Goal: Information Seeking & Learning: Compare options

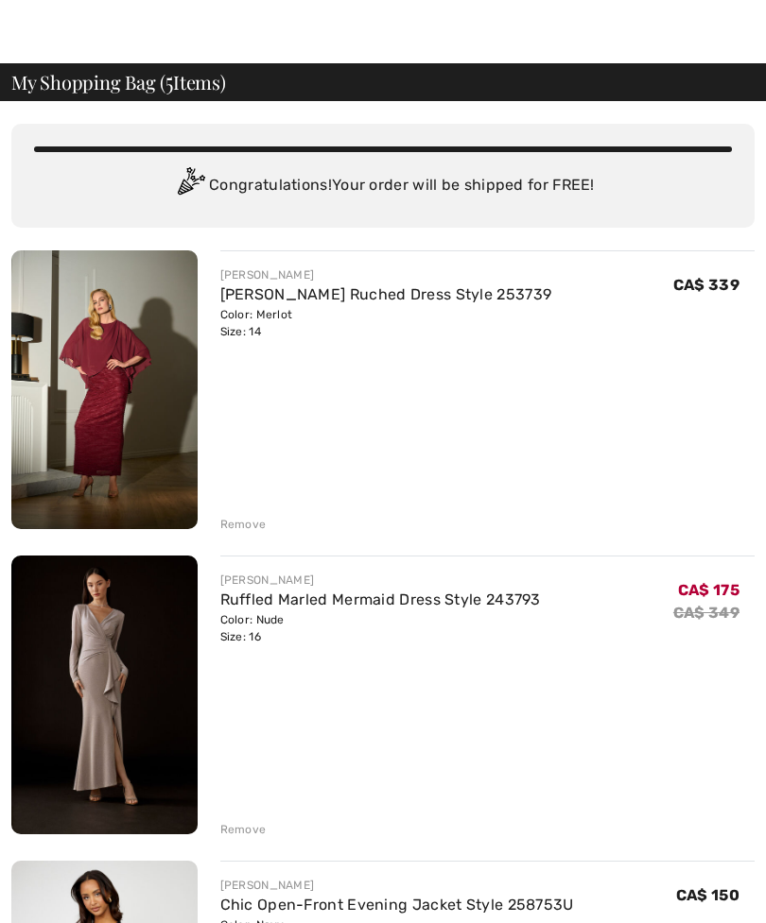
scroll to position [30, 0]
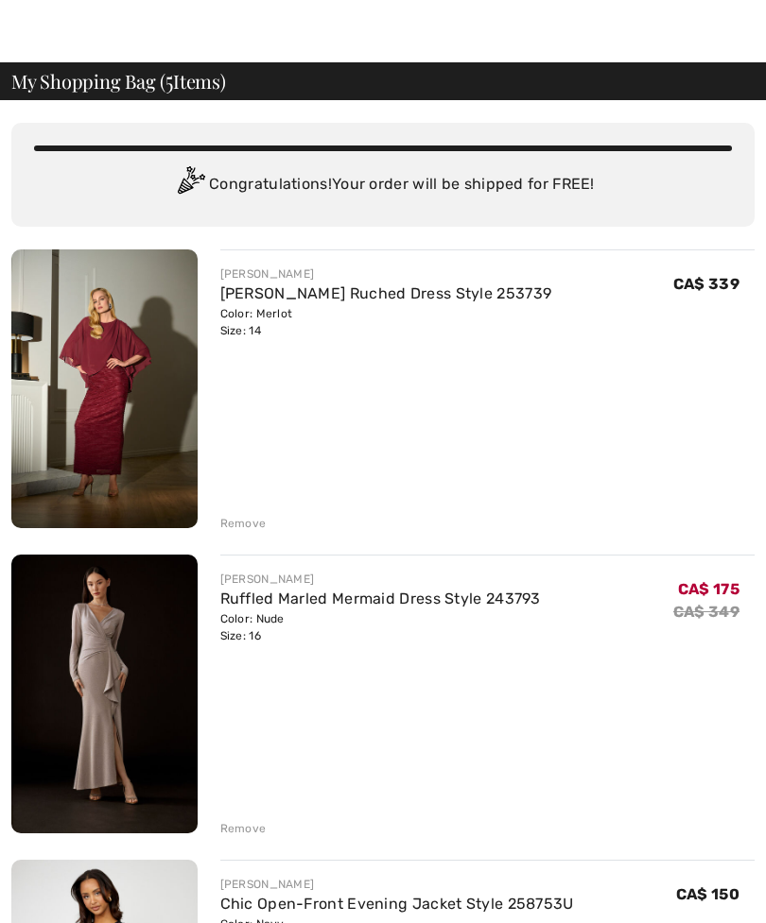
click at [296, 299] on link "[PERSON_NAME] Ruched Dress Style 253739" at bounding box center [386, 293] width 332 height 18
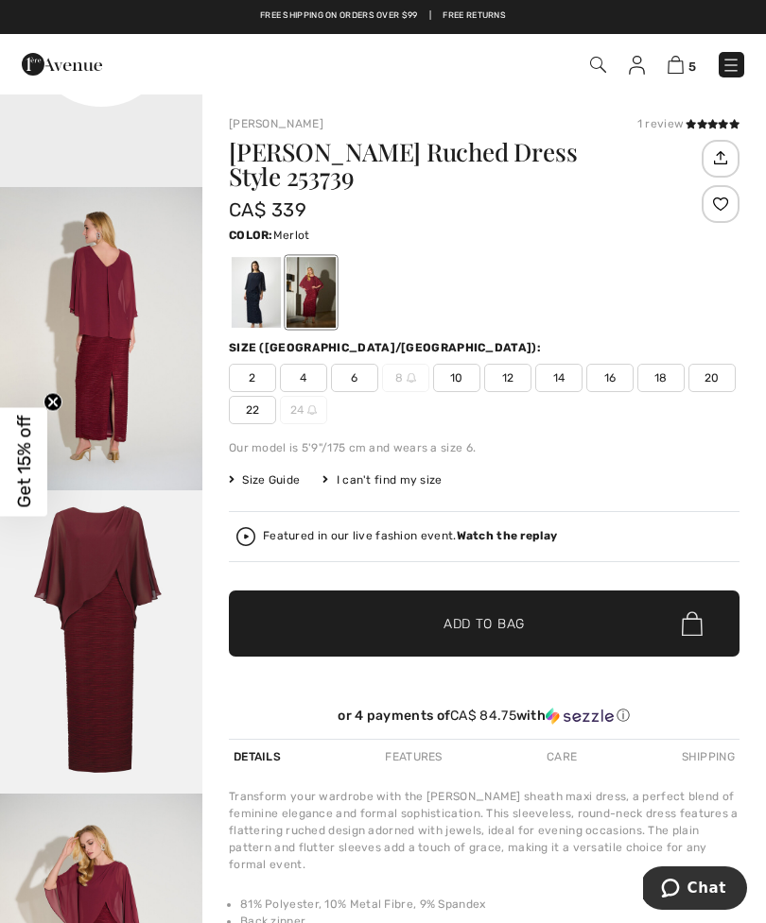
click at [678, 59] on img at bounding box center [675, 65] width 16 height 18
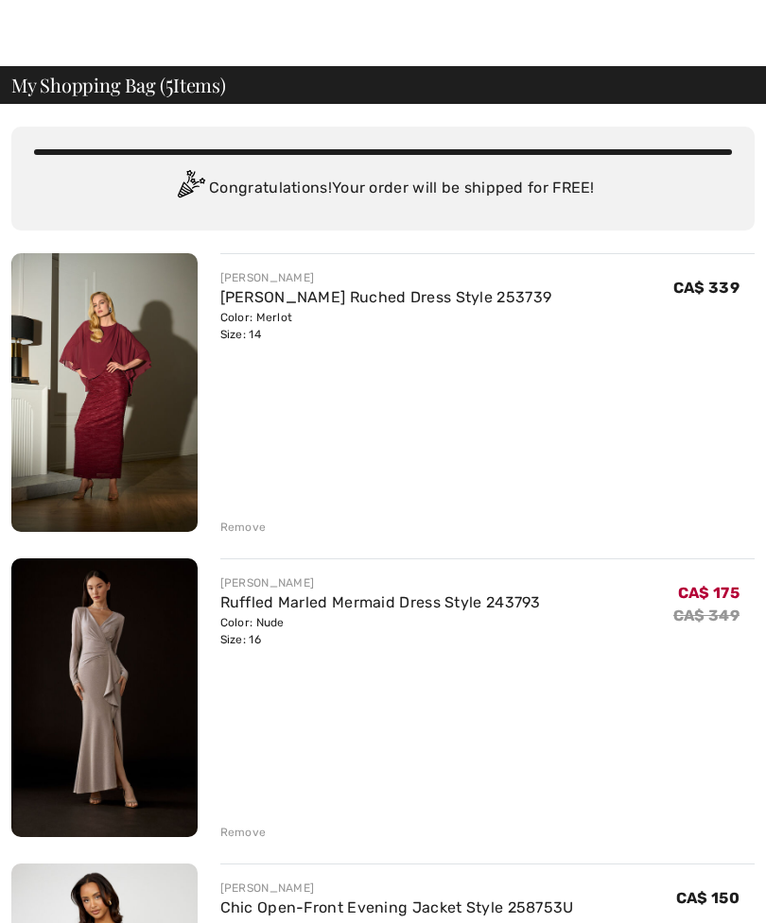
scroll to position [27, 0]
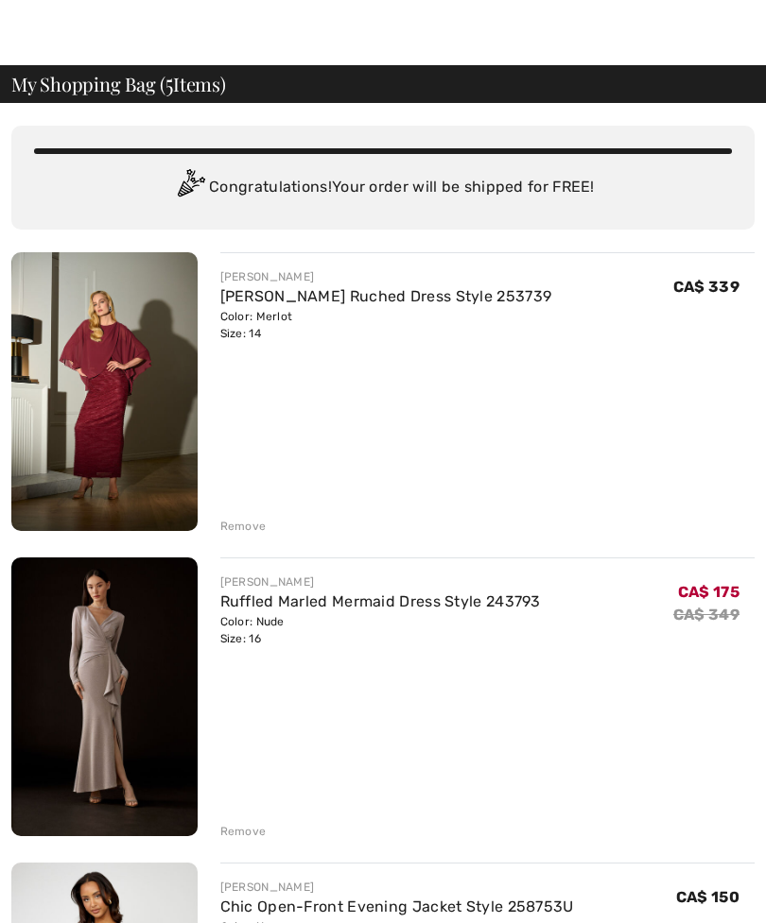
click at [402, 601] on link "Ruffled Marled Mermaid Dress Style 243793" at bounding box center [380, 602] width 320 height 18
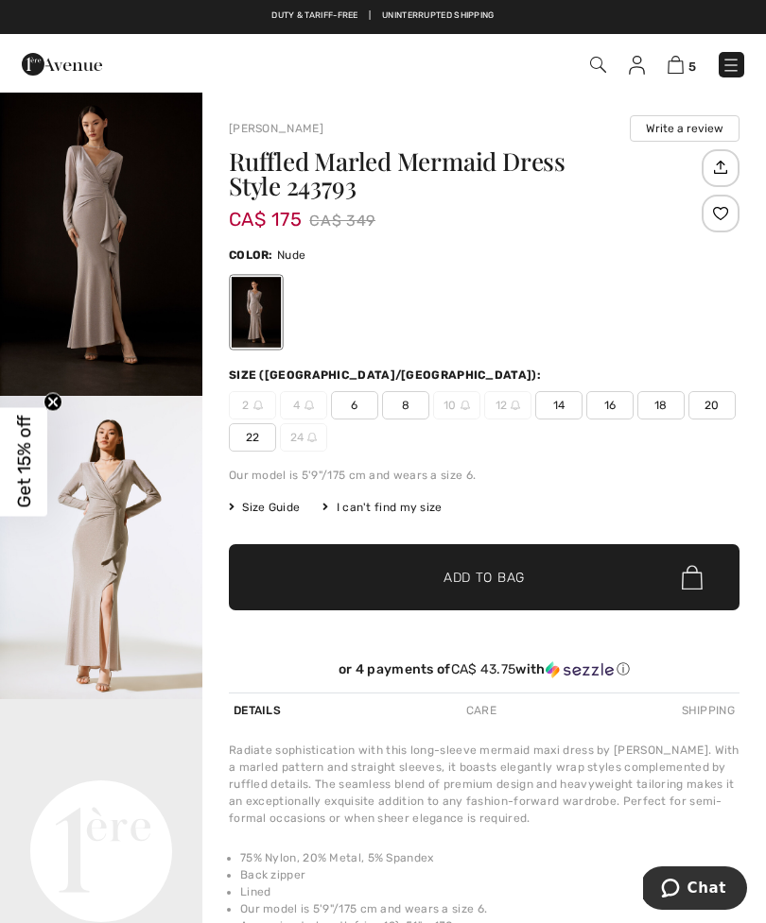
click at [677, 74] on img at bounding box center [675, 65] width 16 height 18
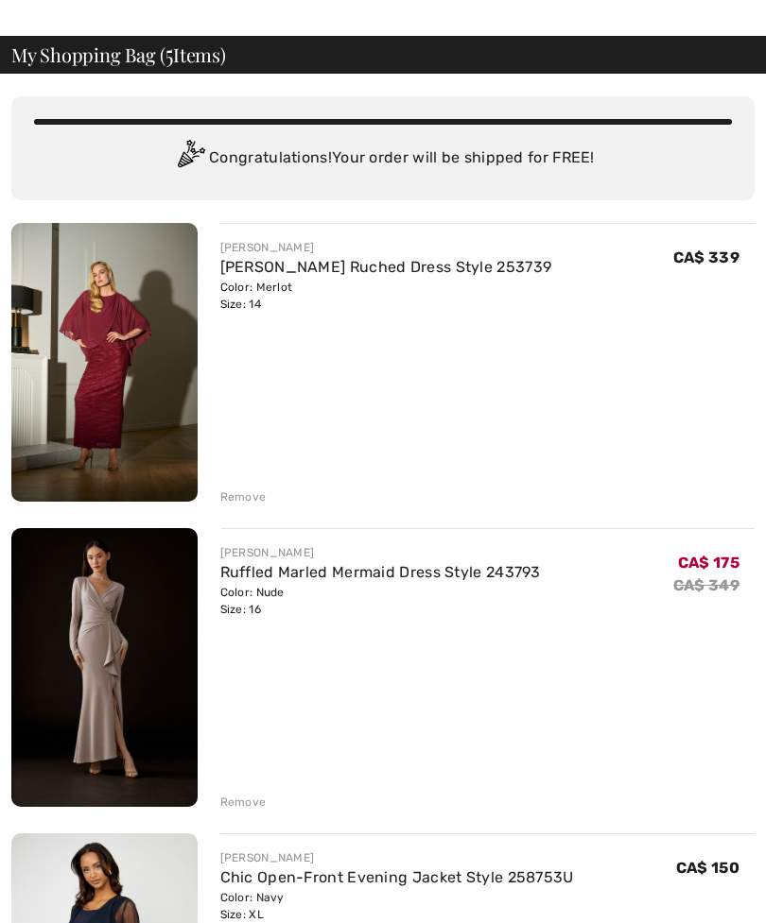
scroll to position [61, 0]
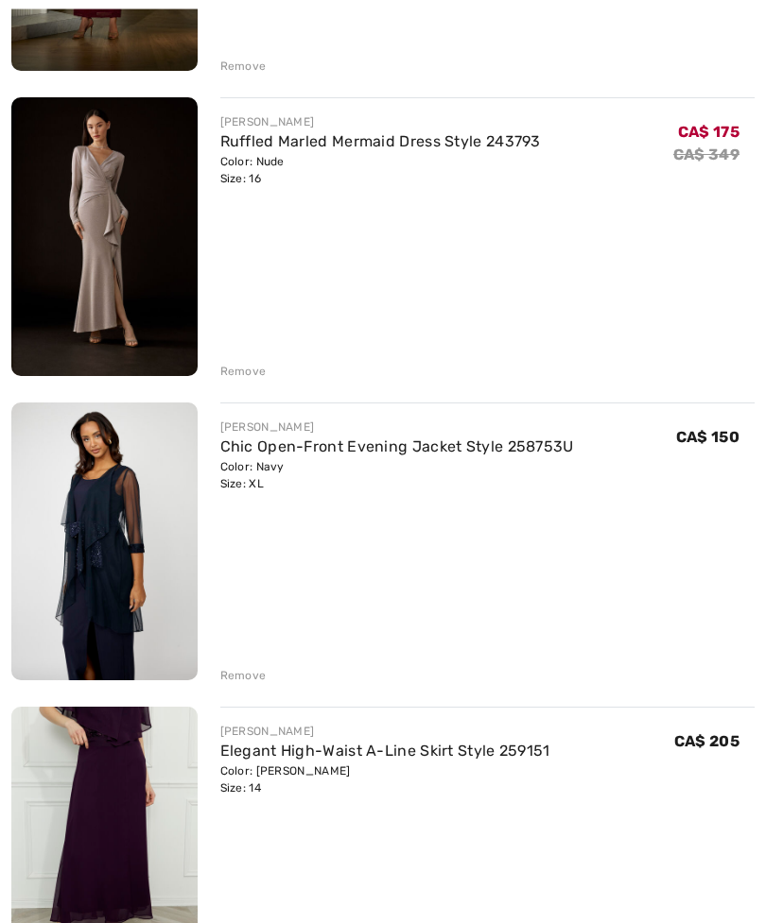
scroll to position [493, 0]
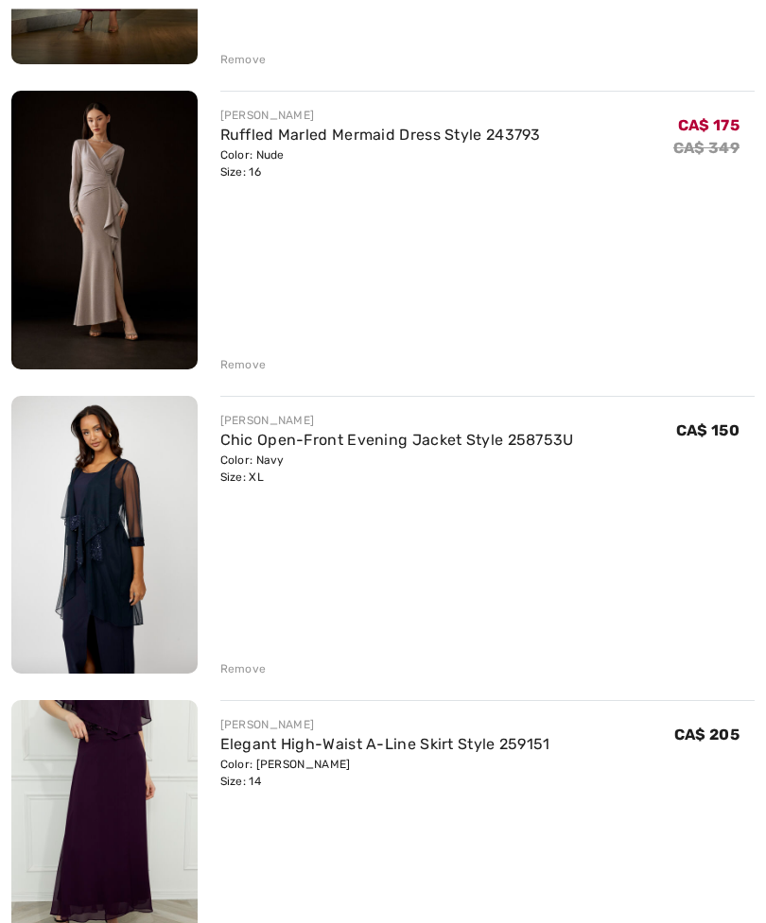
click at [466, 448] on link "Chic Open-Front Evening Jacket Style 258753U" at bounding box center [396, 441] width 353 height 18
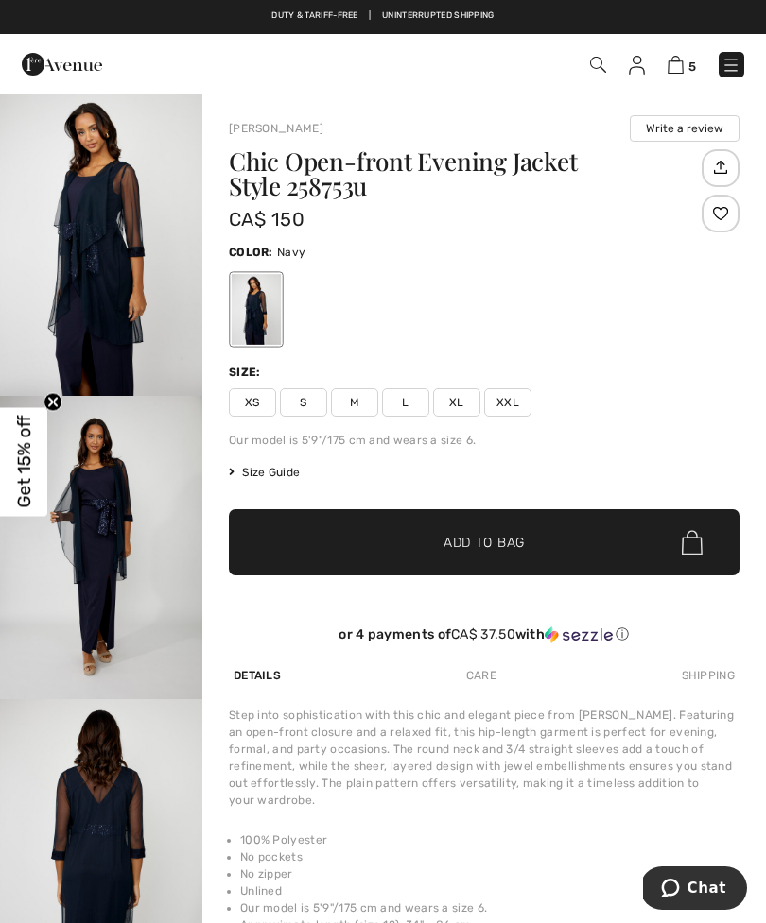
click at [134, 272] on img "1 / 4" at bounding box center [101, 244] width 202 height 303
click at [679, 73] on img at bounding box center [675, 65] width 16 height 18
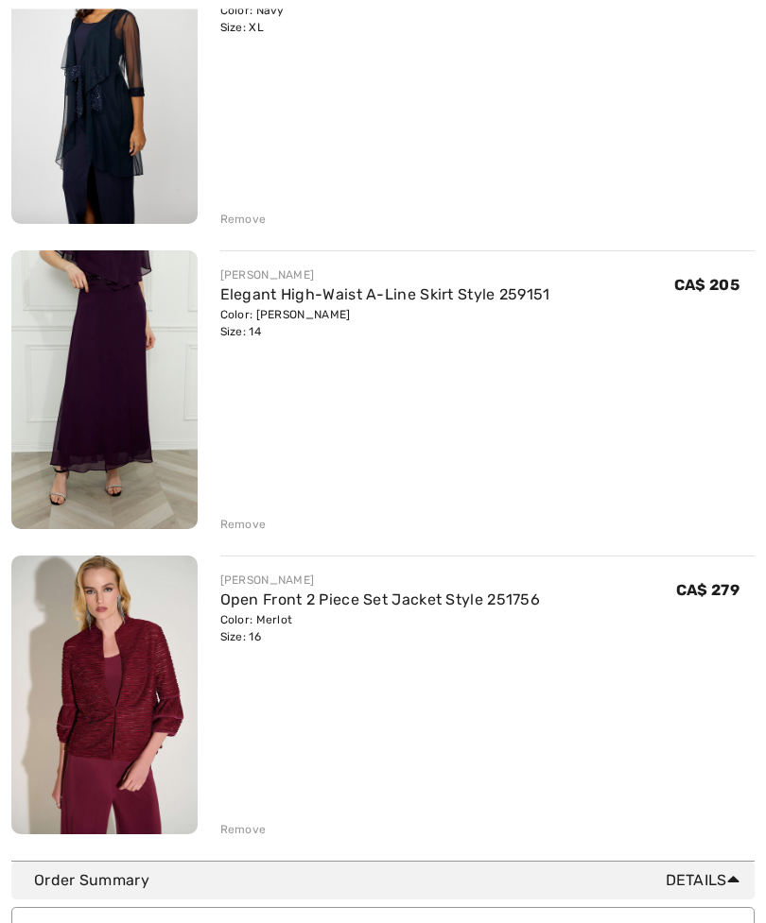
scroll to position [944, 0]
click at [414, 599] on link "Open Front 2 Piece Set Jacket Style 251756" at bounding box center [380, 600] width 320 height 18
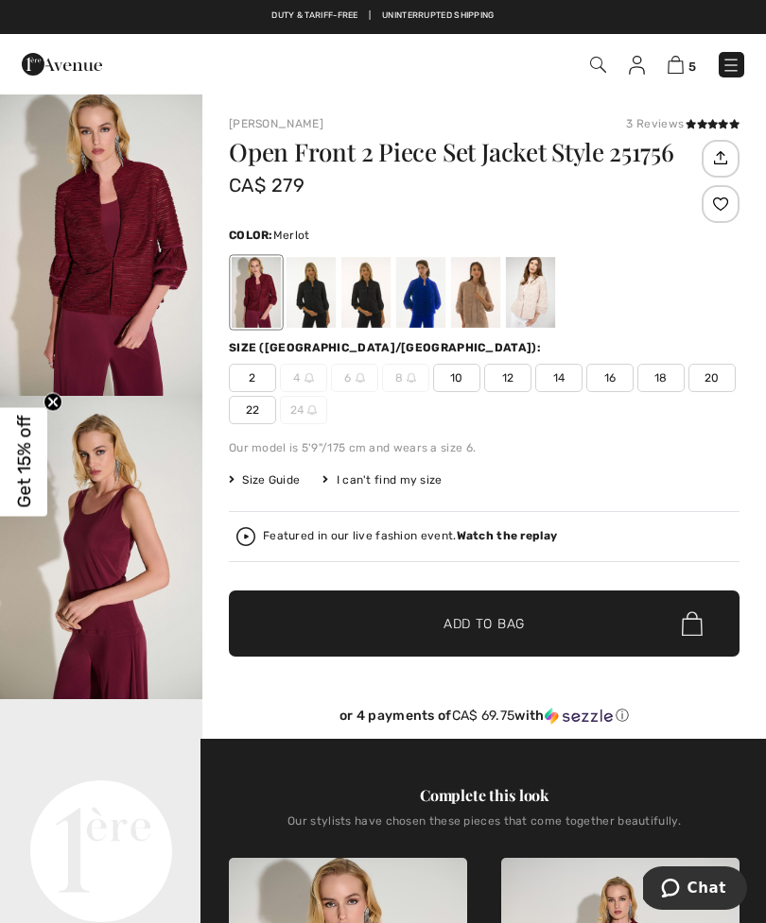
click at [146, 278] on img "1 / 5" at bounding box center [101, 244] width 202 height 303
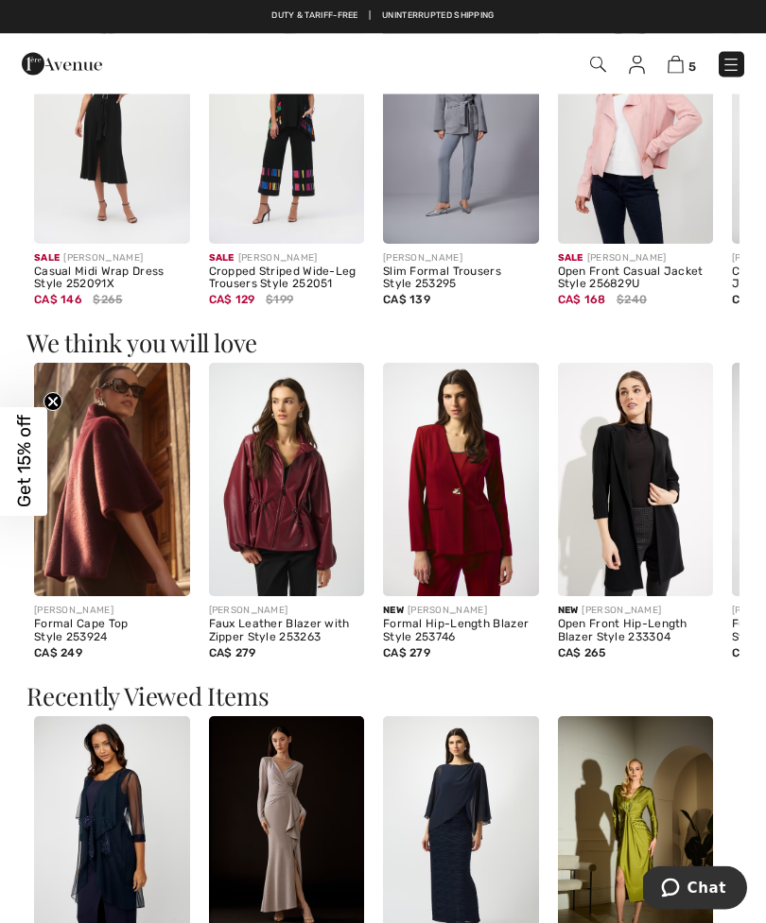
scroll to position [1725, 0]
click at [143, 518] on img at bounding box center [112, 479] width 156 height 233
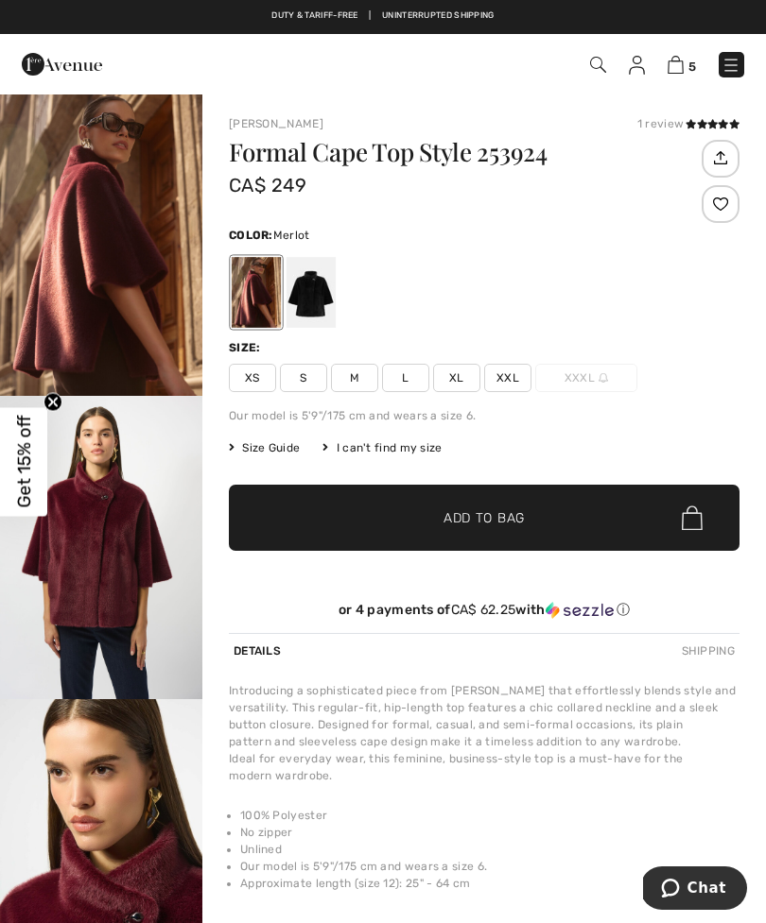
click at [133, 627] on img "2 / 6" at bounding box center [101, 547] width 202 height 303
click at [116, 243] on img "1 / 6" at bounding box center [101, 244] width 202 height 303
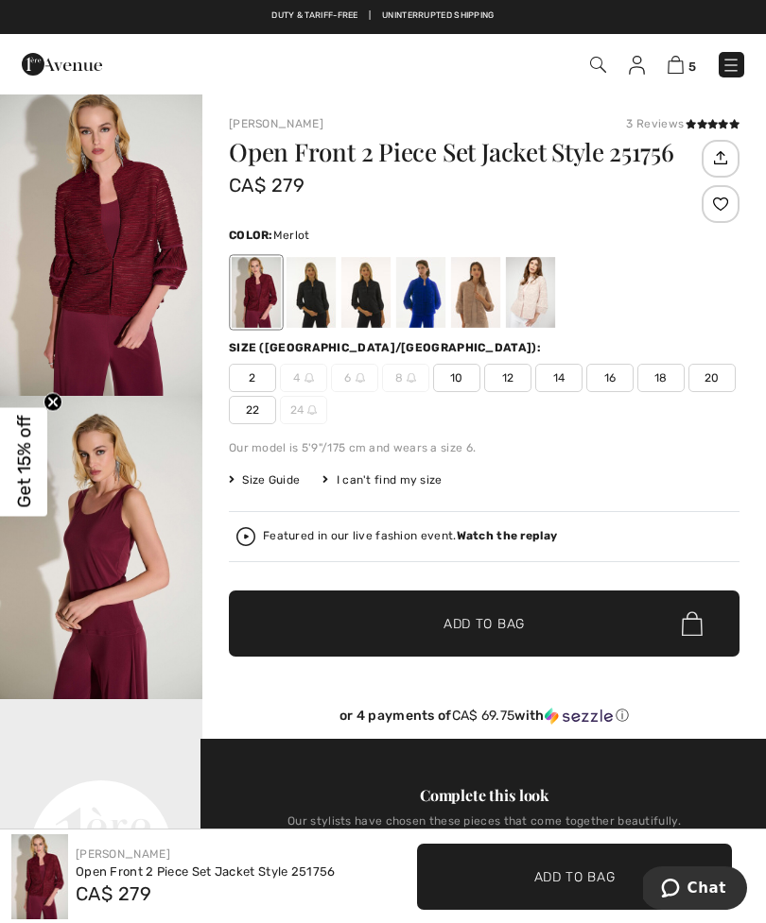
click at [315, 288] on div at bounding box center [310, 292] width 49 height 71
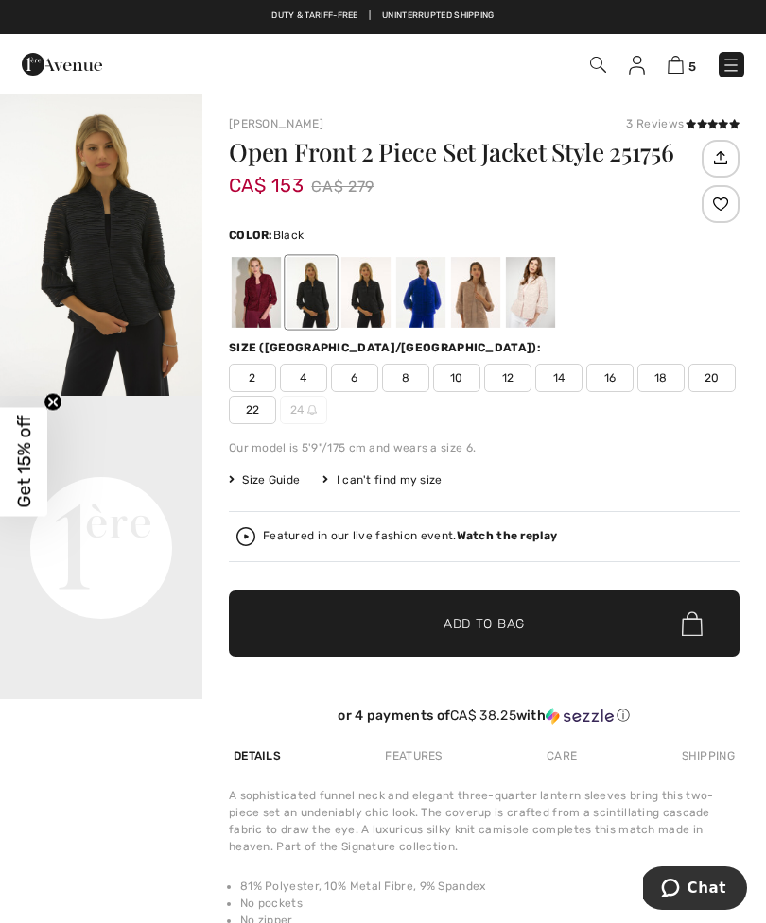
click at [261, 295] on div at bounding box center [256, 292] width 49 height 71
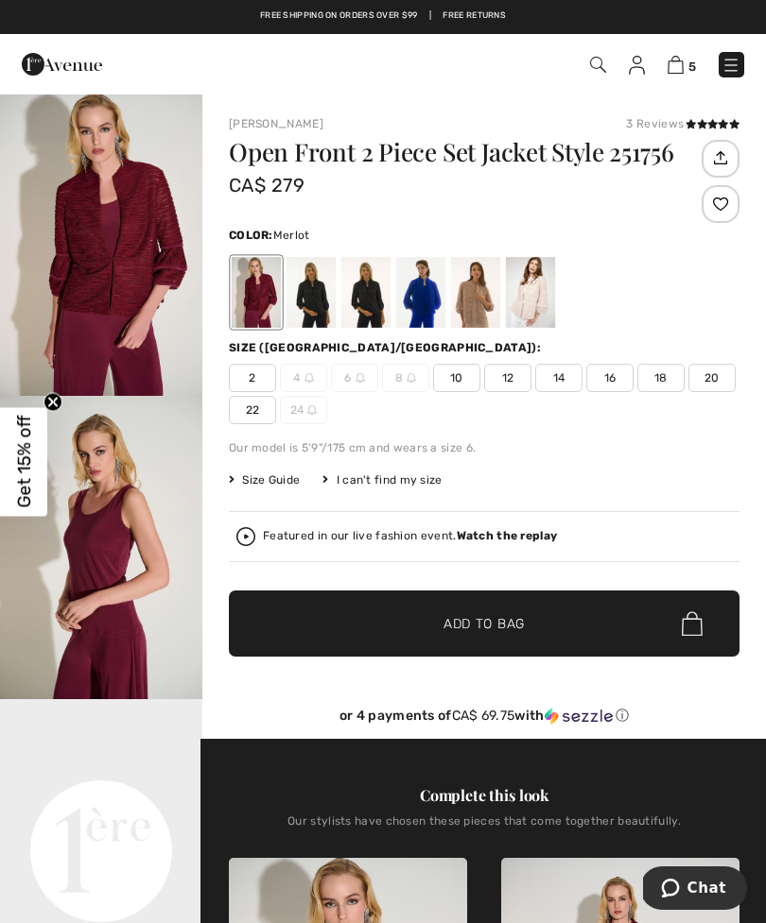
click at [383, 288] on div at bounding box center [365, 292] width 49 height 71
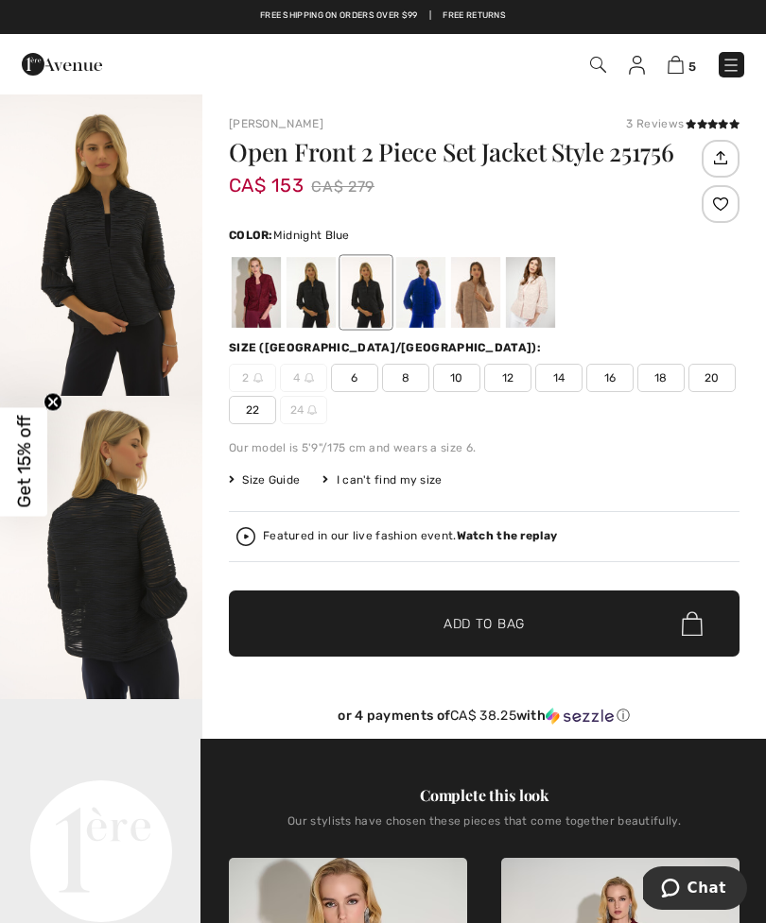
click at [428, 297] on div at bounding box center [420, 292] width 49 height 71
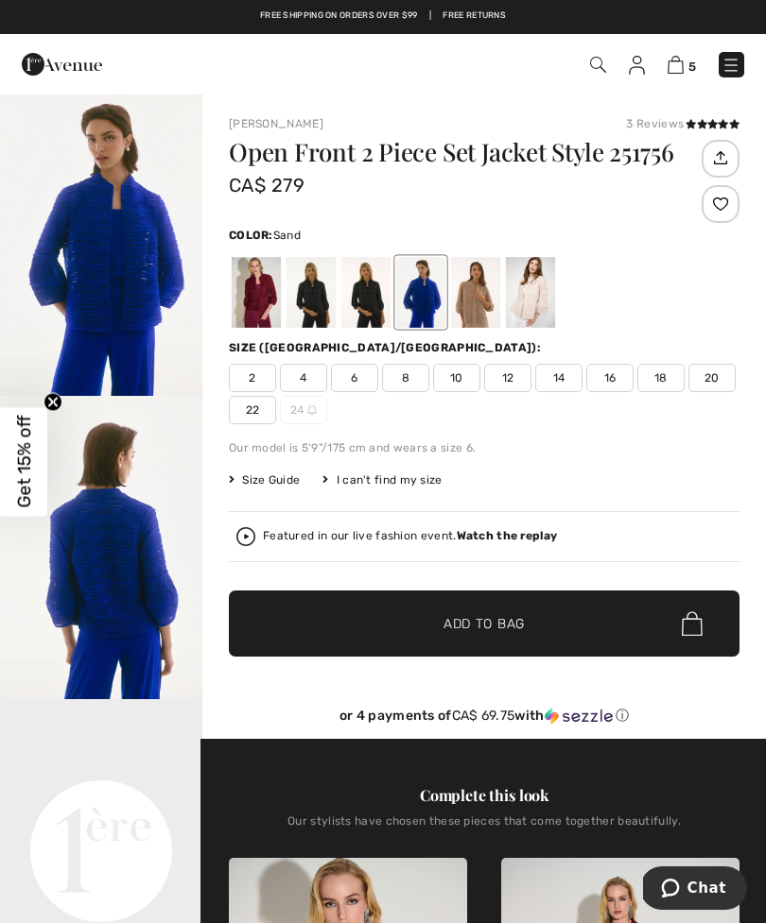
click at [477, 290] on div at bounding box center [475, 292] width 49 height 71
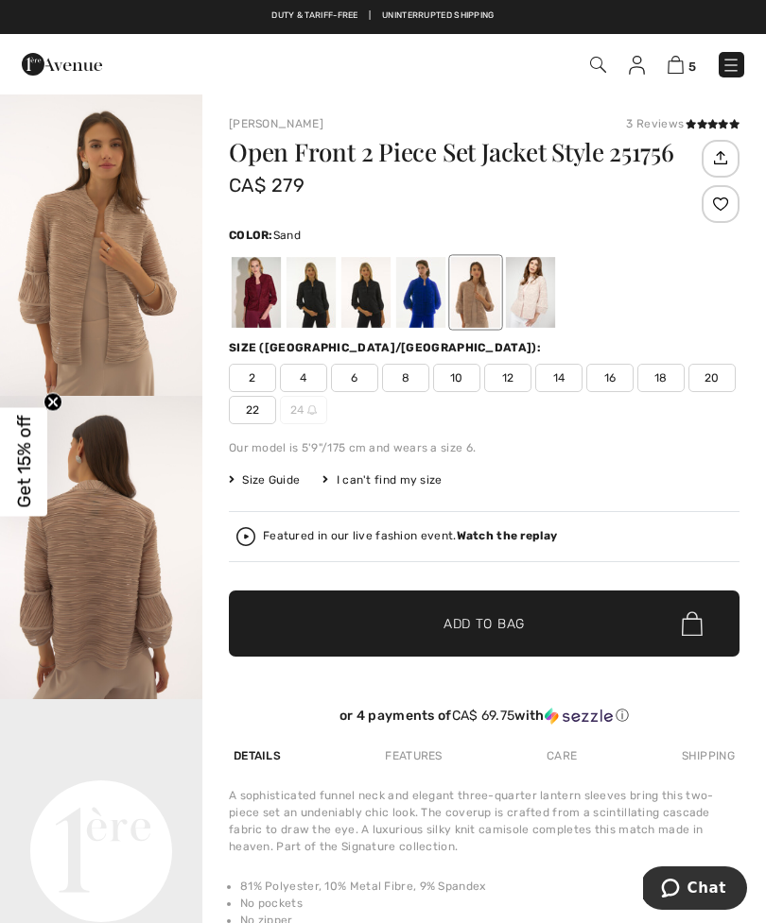
click at [538, 292] on div at bounding box center [530, 292] width 49 height 71
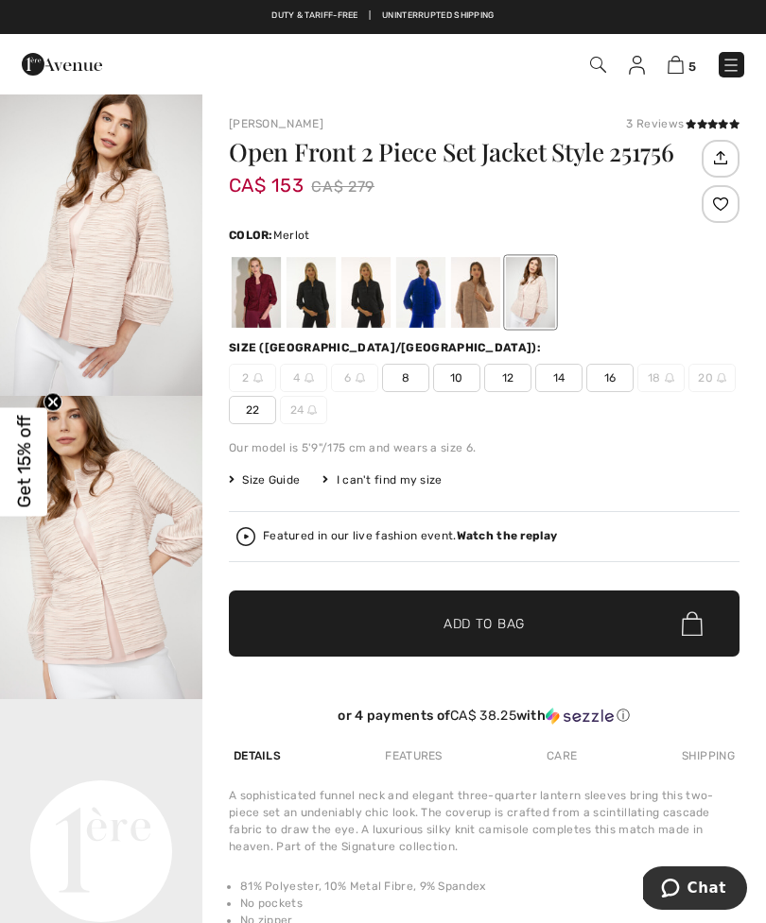
click at [262, 281] on div at bounding box center [256, 292] width 49 height 71
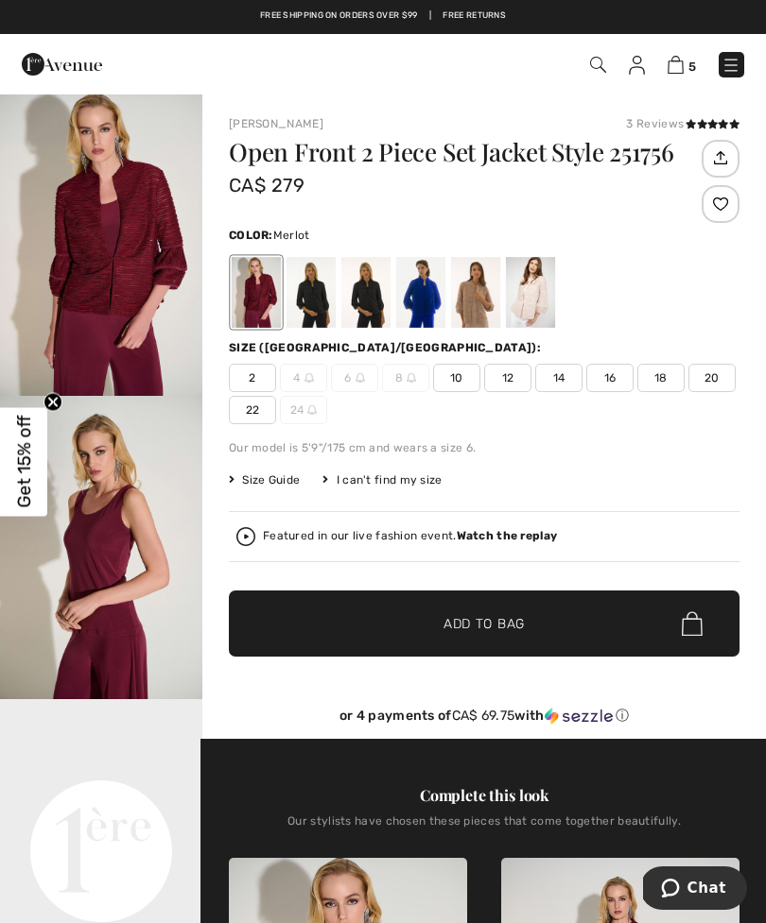
click at [708, 119] on span at bounding box center [712, 124] width 54 height 11
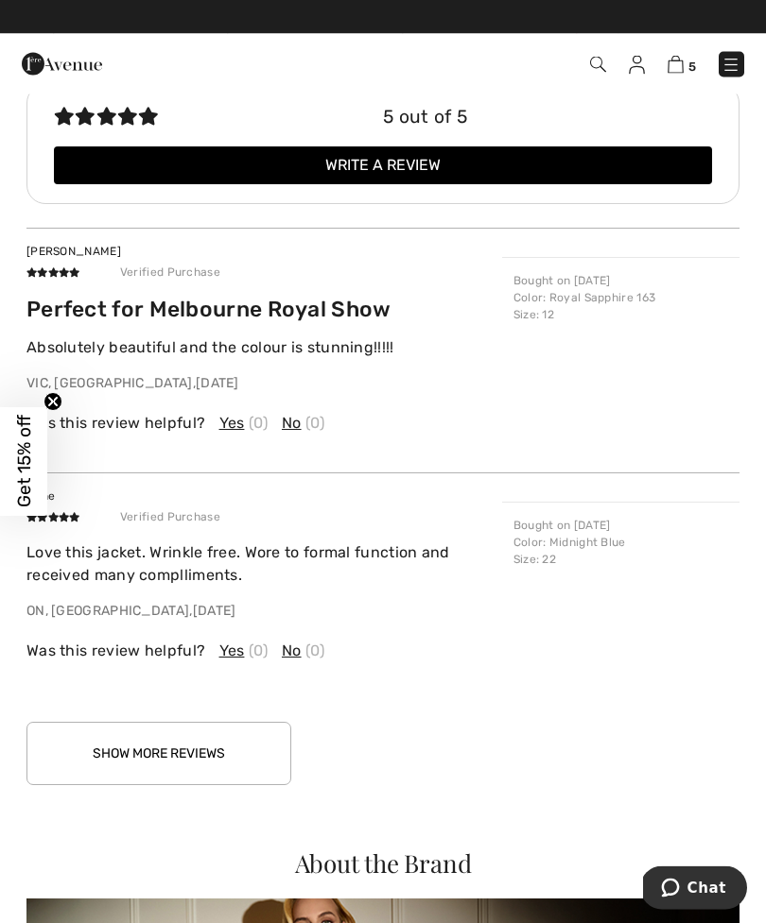
scroll to position [2702, 0]
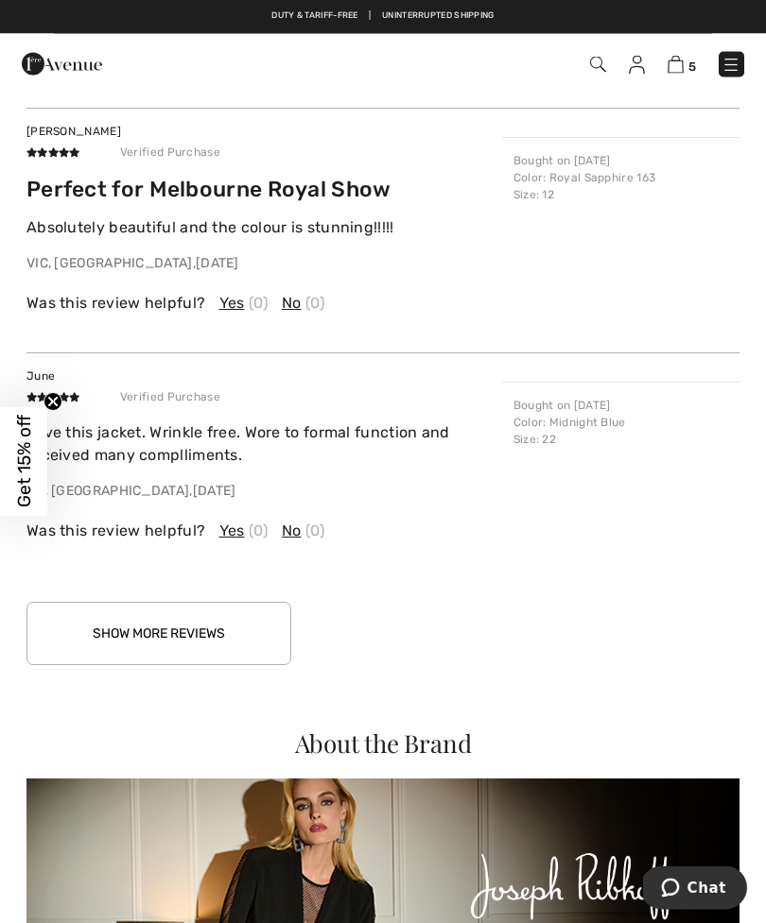
click at [193, 621] on button "Show More Reviews" at bounding box center [158, 634] width 265 height 63
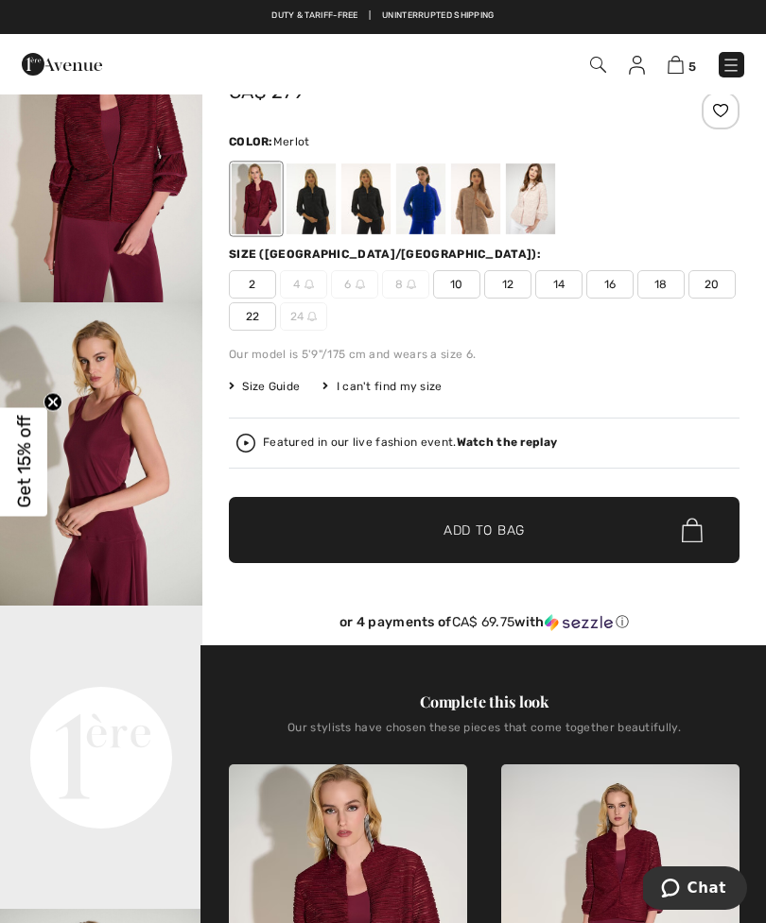
scroll to position [0, 0]
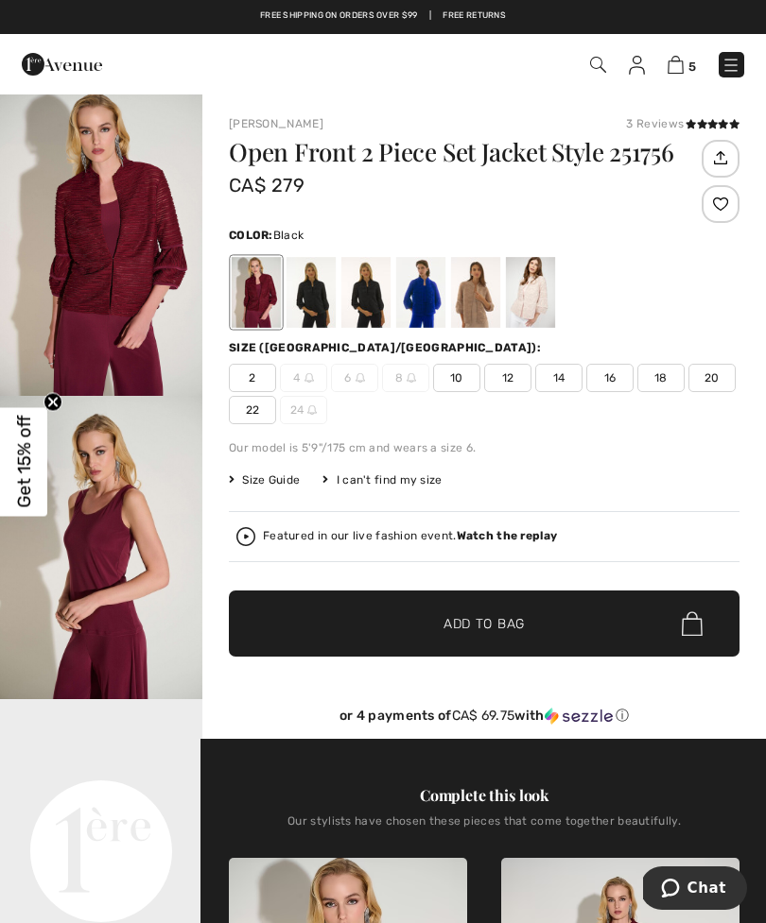
click at [317, 297] on div at bounding box center [310, 292] width 49 height 71
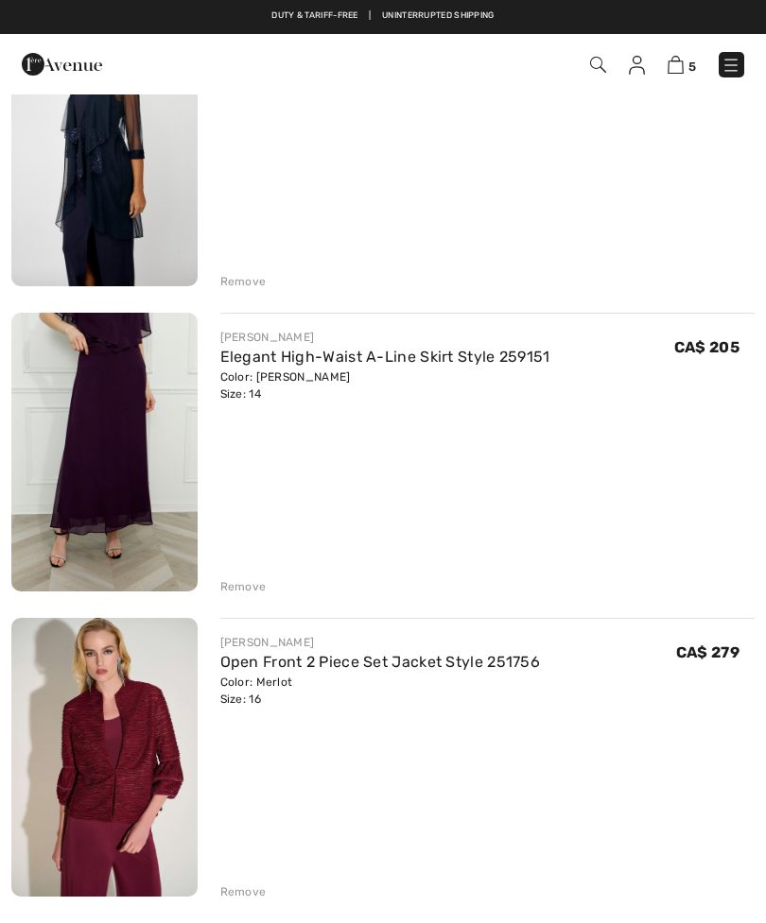
scroll to position [882, 0]
